Goal: Find specific page/section: Find specific page/section

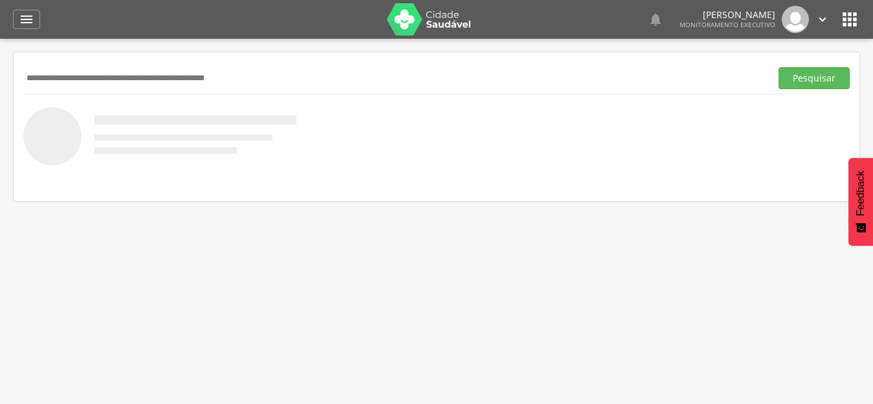
click at [208, 68] on input "text" at bounding box center [394, 78] width 742 height 22
click at [256, 81] on input "text" at bounding box center [394, 78] width 742 height 22
paste input "**********"
type input "**********"
click at [778, 67] on button "Pesquisar" at bounding box center [813, 78] width 71 height 22
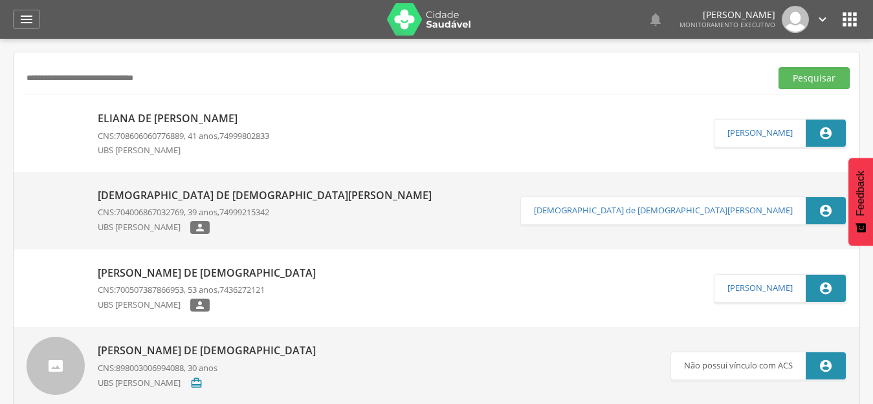
click at [204, 124] on p "Eliana de [PERSON_NAME]" at bounding box center [183, 118] width 171 height 15
type input "**********"
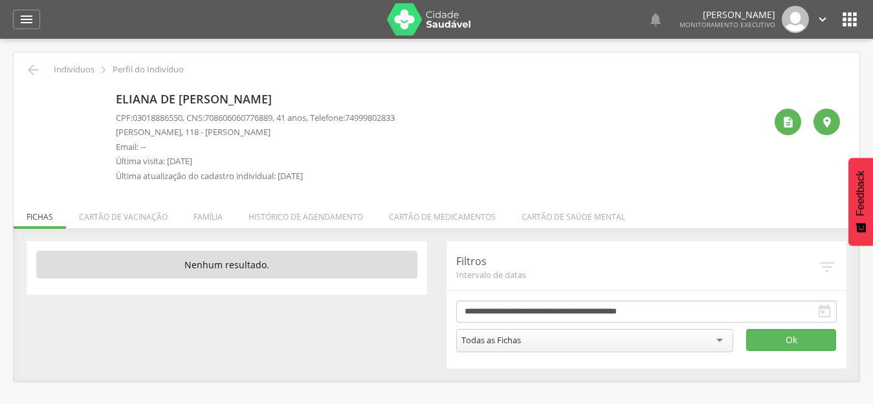
click at [774, 121] on div " " at bounding box center [802, 138] width 75 height 102
click at [784, 124] on icon "" at bounding box center [788, 122] width 13 height 13
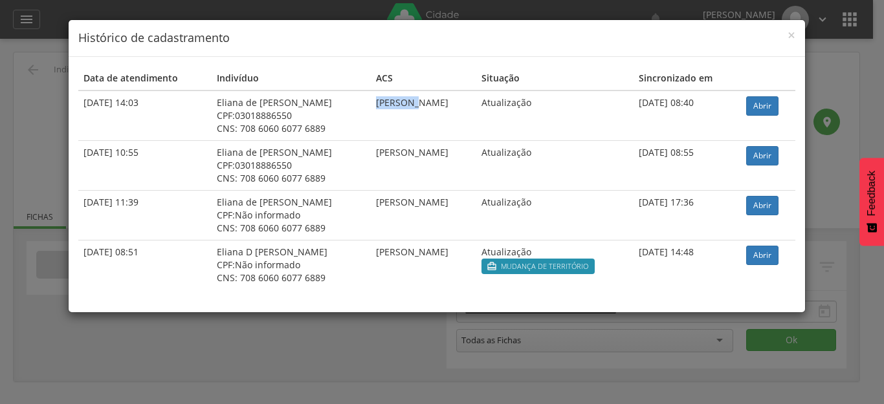
drag, startPoint x: 382, startPoint y: 104, endPoint x: 411, endPoint y: 120, distance: 32.7
click at [411, 120] on td "[PERSON_NAME]" at bounding box center [423, 116] width 105 height 50
click at [790, 30] on span "×" at bounding box center [791, 35] width 8 height 18
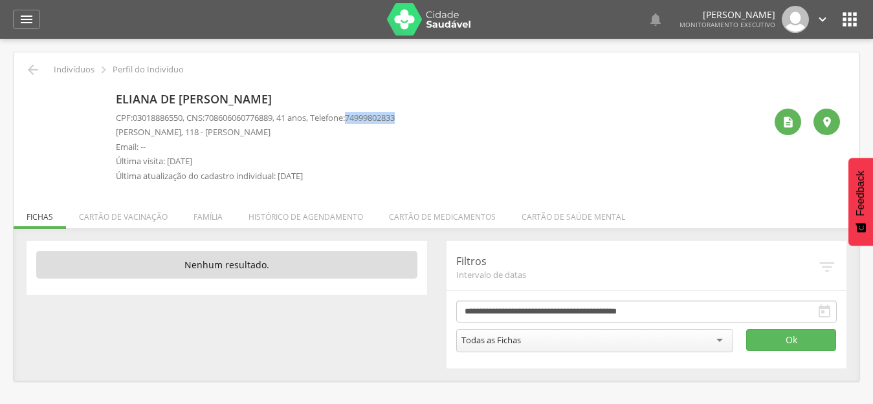
drag, startPoint x: 363, startPoint y: 116, endPoint x: 434, endPoint y: 116, distance: 71.2
click at [434, 116] on div "Eliana de [PERSON_NAME] CPF: 03018886550 , CNS: [PHONE_NUMBER] , 41 anos, Telef…" at bounding box center [440, 138] width 649 height 102
click at [34, 66] on icon "" at bounding box center [33, 70] width 16 height 16
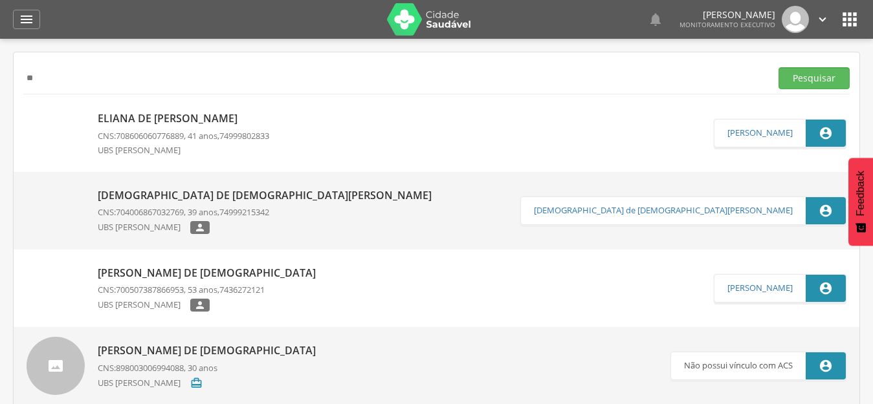
type input "*"
